Goal: Navigation & Orientation: Find specific page/section

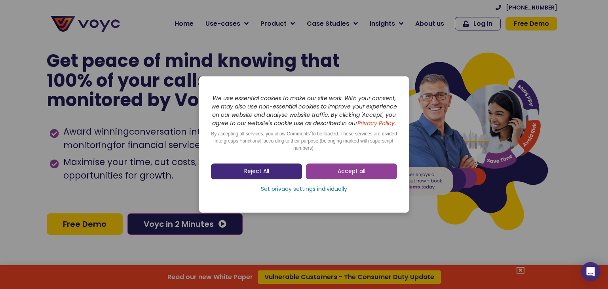
click at [282, 179] on link "Reject All" at bounding box center [256, 172] width 91 height 16
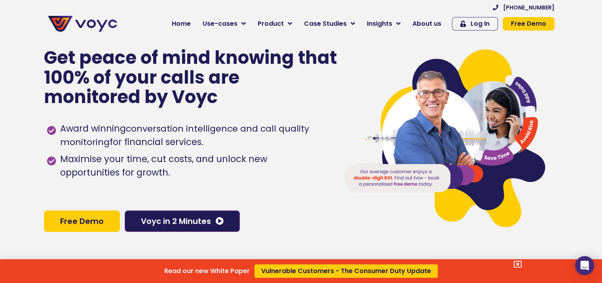
click at [432, 24] on div "Read our new White Paper Vulnerable Customers - The Consumer Duty Update" at bounding box center [301, 141] width 602 height 283
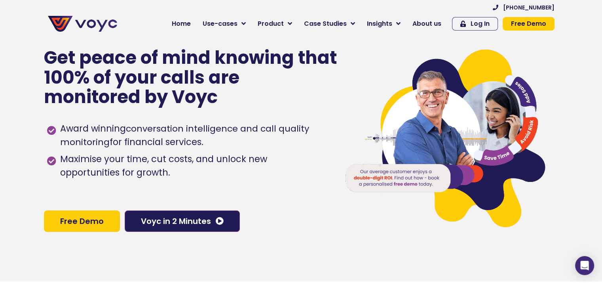
click at [432, 24] on span "About us" at bounding box center [427, 24] width 29 height 10
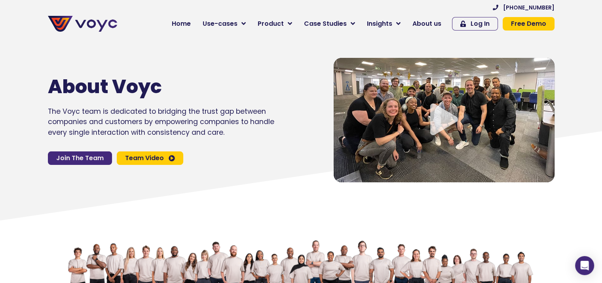
click at [88, 157] on span "Join The Team" at bounding box center [80, 158] width 48 height 6
